Goal: Download file/media

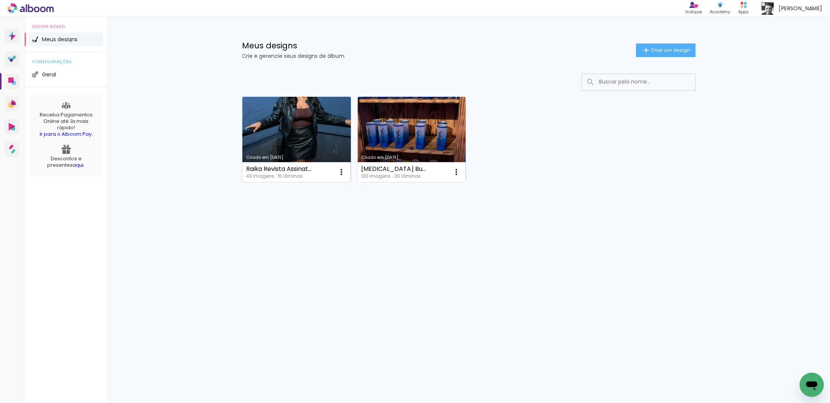
click at [304, 142] on link "Criado em [DATE]" at bounding box center [296, 139] width 109 height 85
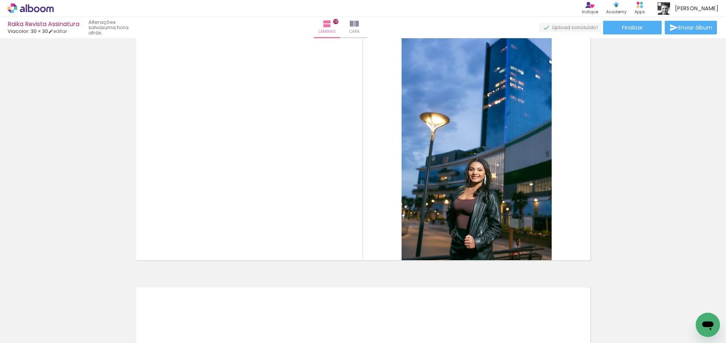
scroll to position [3517, 0]
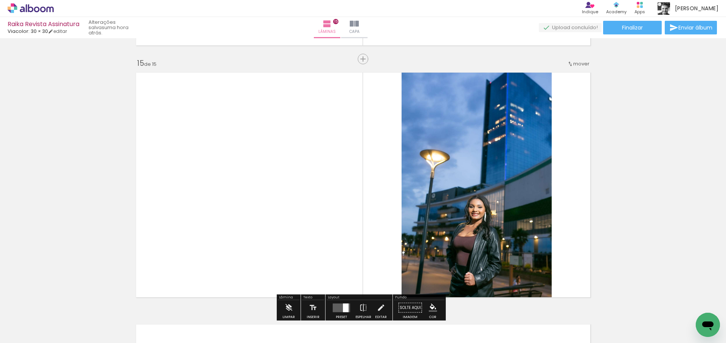
scroll to position [3517, 0]
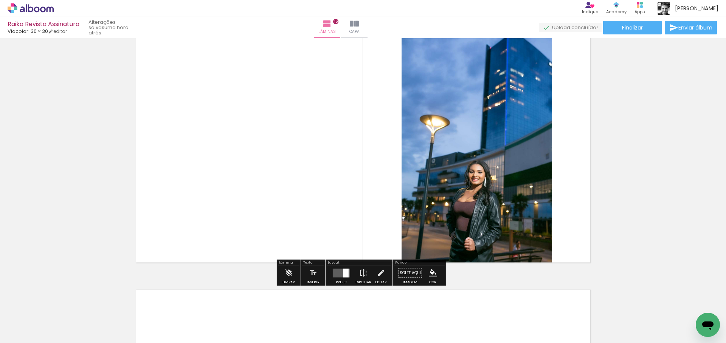
scroll to position [3555, 0]
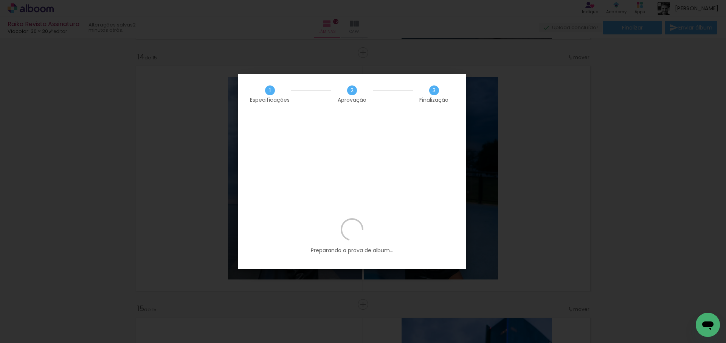
scroll to position [0, 1202]
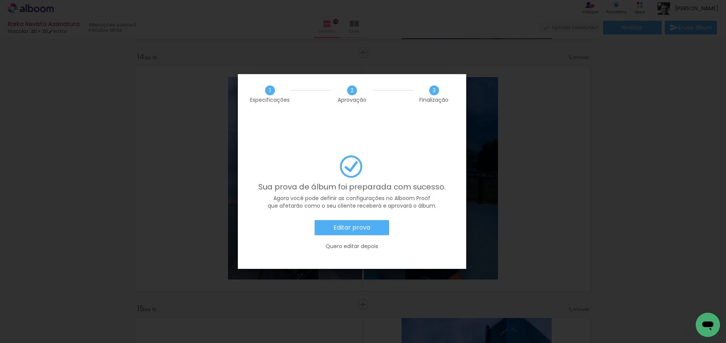
click at [0, 0] on slot "Editar prova" at bounding box center [0, 0] width 0 height 0
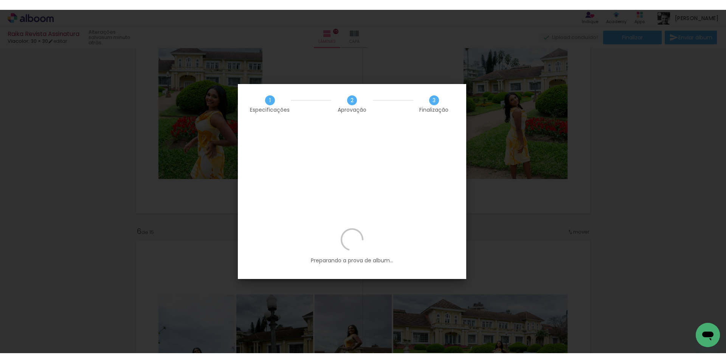
scroll to position [0, 1159]
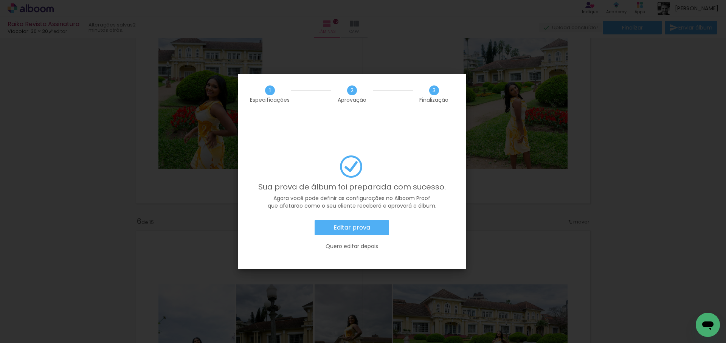
click at [0, 0] on slot "Editar prova" at bounding box center [0, 0] width 0 height 0
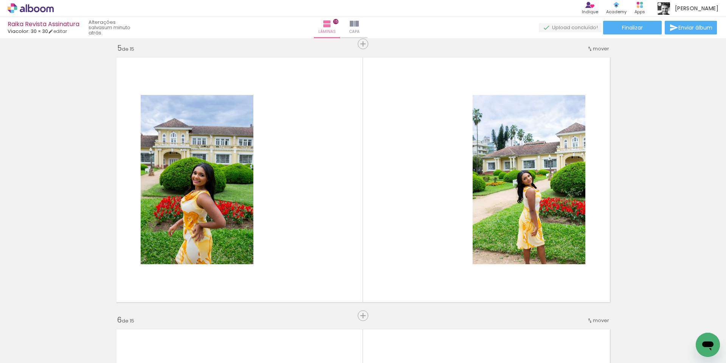
scroll to position [1172, 0]
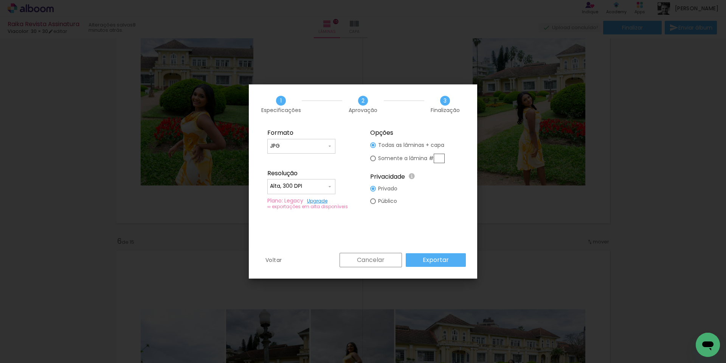
scroll to position [0, 1159]
click at [0, 0] on slot "Exportar" at bounding box center [0, 0] width 0 height 0
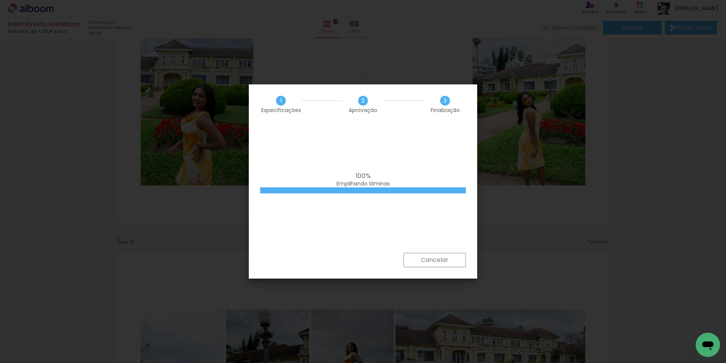
click at [391, 149] on div "100% Empilhando lâminas" at bounding box center [363, 188] width 228 height 129
click at [409, 154] on div "100% Empilhando lâminas" at bounding box center [363, 188] width 228 height 129
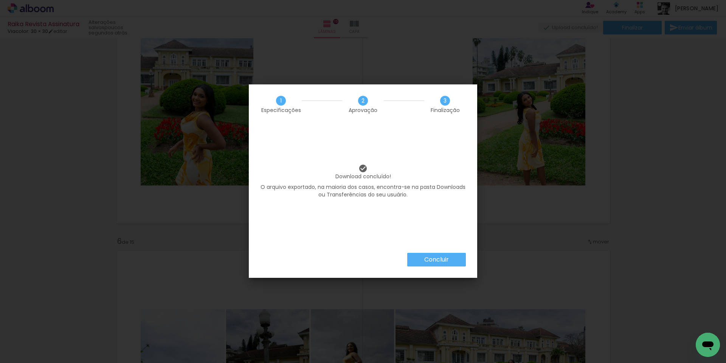
click at [455, 260] on paper-button "Concluir" at bounding box center [436, 260] width 59 height 14
